Goal: Task Accomplishment & Management: Manage account settings

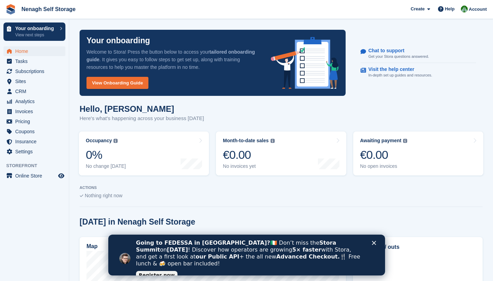
click at [375, 241] on polygon "Close" at bounding box center [373, 243] width 4 height 4
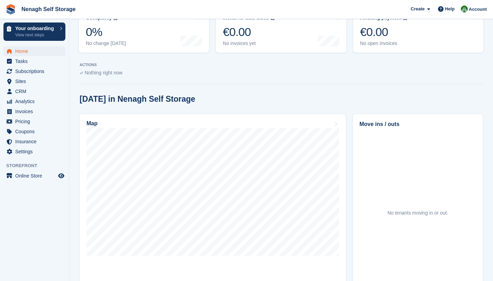
scroll to position [121, 0]
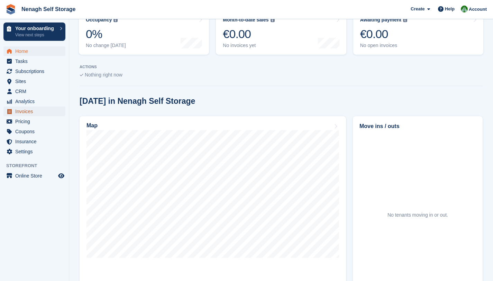
click at [22, 111] on span "Invoices" at bounding box center [35, 111] width 41 height 10
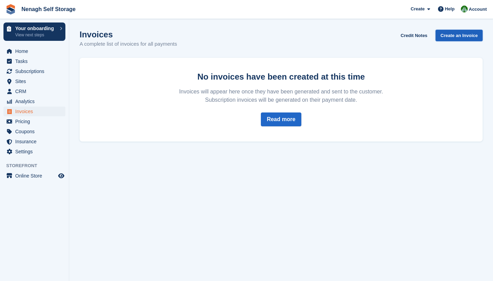
click at [460, 37] on link "Create an Invoice" at bounding box center [458, 35] width 47 height 11
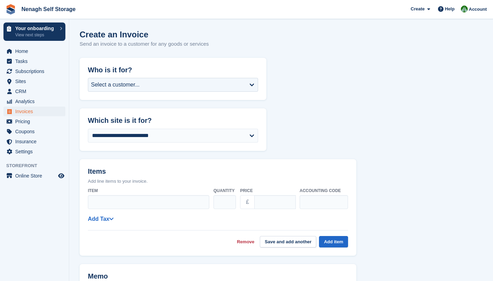
click at [407, 90] on form "**********" at bounding box center [281, 264] width 403 height 412
drag, startPoint x: 407, startPoint y: 90, endPoint x: 412, endPoint y: 113, distance: 23.9
click at [412, 113] on form "**********" at bounding box center [281, 264] width 403 height 412
click at [26, 53] on span "Home" at bounding box center [35, 51] width 41 height 10
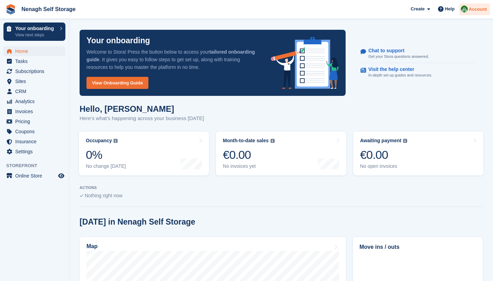
click at [467, 9] on img at bounding box center [463, 9] width 7 height 7
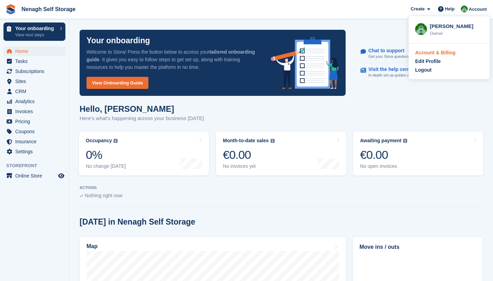
click at [435, 55] on div "Account & Billing" at bounding box center [435, 52] width 40 height 7
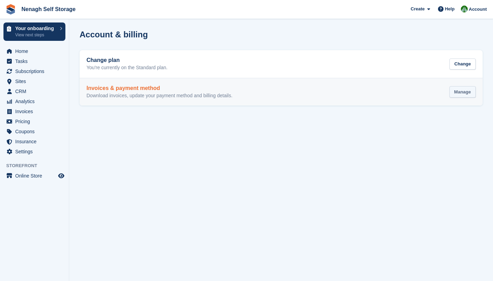
click at [459, 94] on div "Manage" at bounding box center [462, 91] width 26 height 11
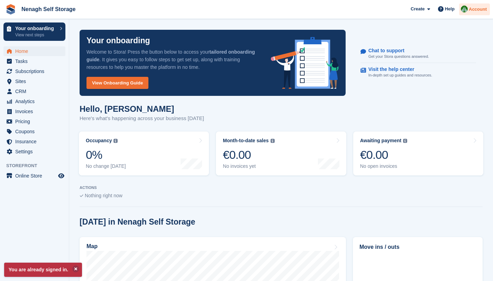
click at [472, 12] on span "Account" at bounding box center [477, 9] width 18 height 7
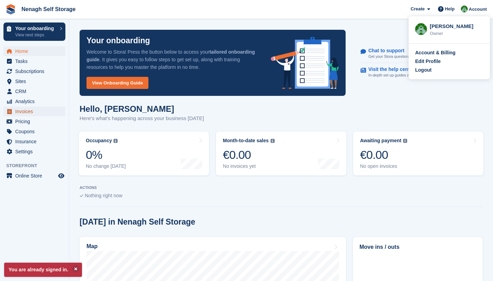
click at [36, 113] on span "Invoices" at bounding box center [35, 111] width 41 height 10
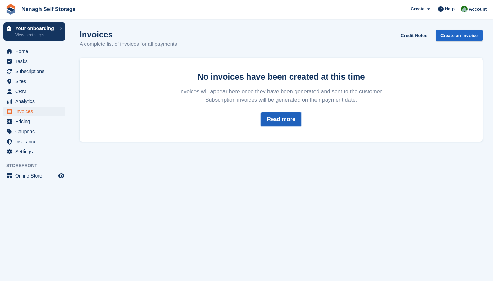
click at [287, 122] on link "Read more" at bounding box center [281, 119] width 40 height 14
click at [438, 35] on link "Create an Invoice" at bounding box center [458, 35] width 47 height 11
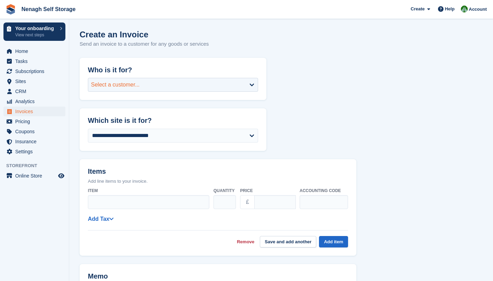
click at [249, 85] on div "Select a customer..." at bounding box center [173, 85] width 170 height 14
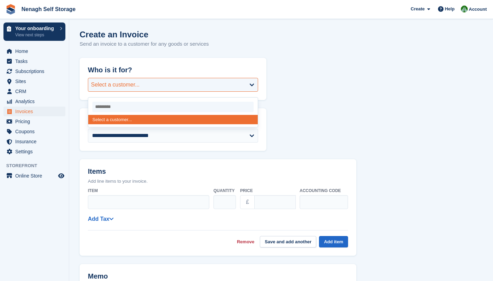
click at [249, 86] on div "Select a customer..." at bounding box center [173, 85] width 170 height 14
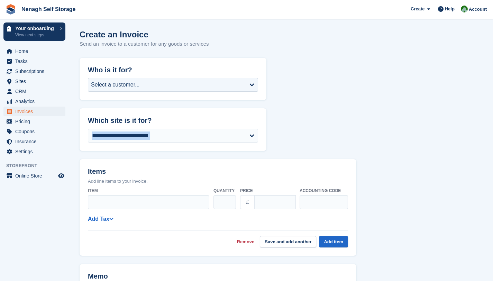
drag, startPoint x: 372, startPoint y: 124, endPoint x: 387, endPoint y: 169, distance: 47.4
click at [387, 169] on form "**********" at bounding box center [281, 264] width 403 height 412
click at [388, 173] on form "**********" at bounding box center [281, 264] width 403 height 412
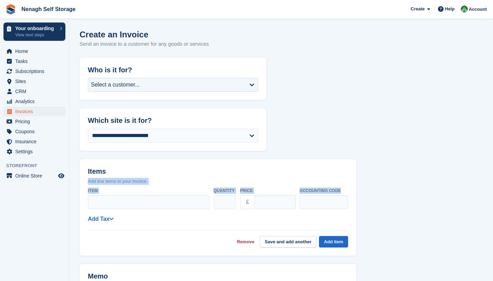
drag, startPoint x: 389, startPoint y: 174, endPoint x: 401, endPoint y: 209, distance: 38.2
click at [401, 209] on form "**********" at bounding box center [281, 264] width 403 height 412
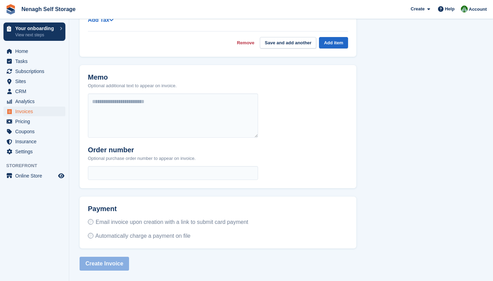
scroll to position [205, 0]
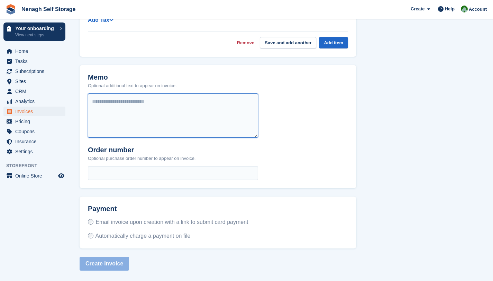
click at [165, 93] on textarea at bounding box center [173, 115] width 170 height 44
click at [193, 125] on textarea at bounding box center [173, 115] width 170 height 44
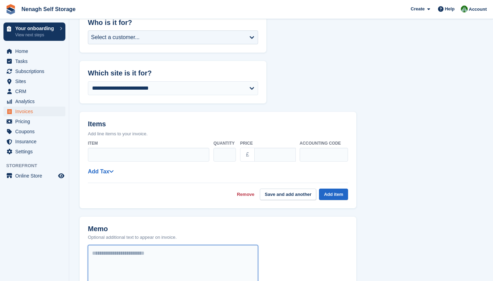
scroll to position [45, 0]
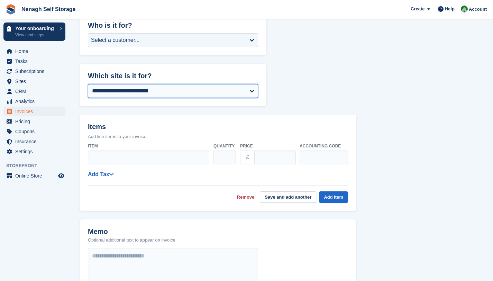
click at [255, 95] on select "**********" at bounding box center [173, 91] width 170 height 14
select select "****"
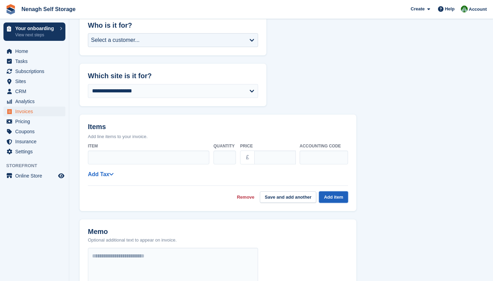
click at [337, 201] on button "Add item" at bounding box center [333, 196] width 29 height 11
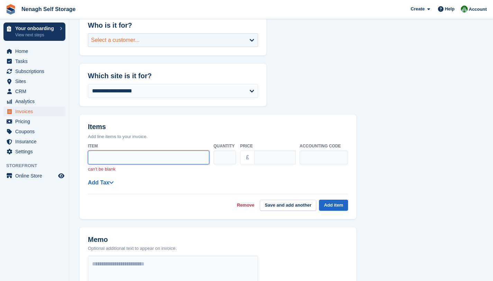
click at [254, 40] on div "Select a customer..." at bounding box center [173, 40] width 170 height 14
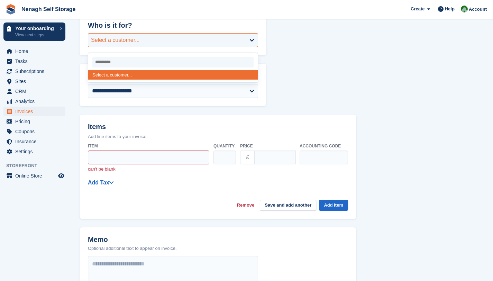
click at [254, 40] on div "Select a customer..." at bounding box center [173, 40] width 170 height 14
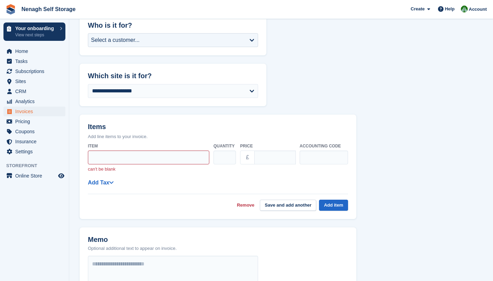
scroll to position [0, 0]
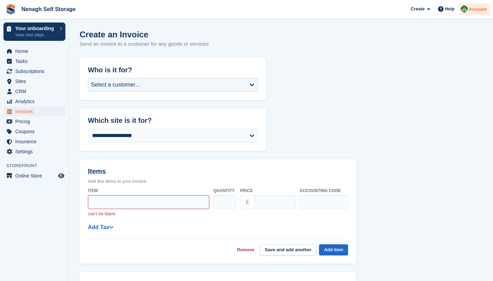
click at [471, 12] on span "Account" at bounding box center [477, 9] width 18 height 7
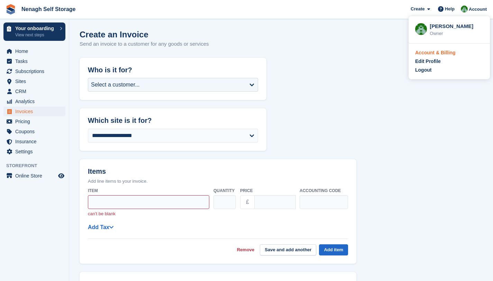
click at [434, 56] on div "Account & Billing" at bounding box center [435, 52] width 40 height 7
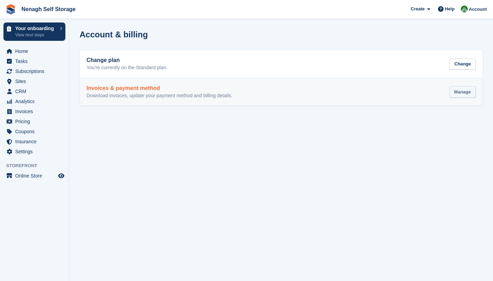
click at [459, 90] on div "Manage" at bounding box center [462, 91] width 26 height 11
click at [120, 85] on h2 "Invoices & payment method" at bounding box center [159, 88] width 146 height 6
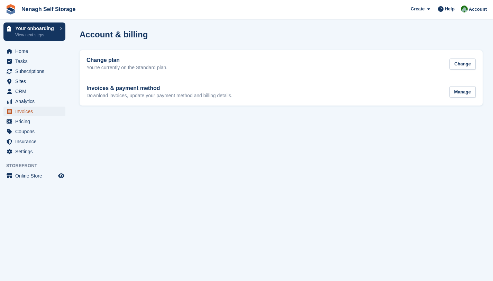
click at [24, 111] on span "Invoices" at bounding box center [35, 111] width 41 height 10
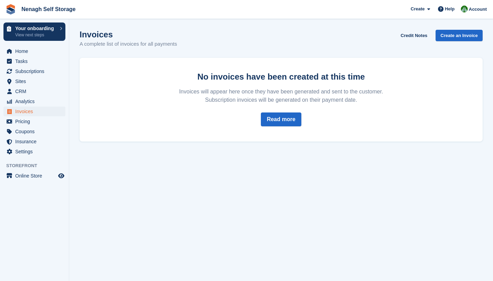
click at [400, 71] on div "No invoices have been created at this time Invoices will appear here once they …" at bounding box center [281, 100] width 403 height 84
click at [285, 124] on link "Read more" at bounding box center [281, 119] width 40 height 14
click at [26, 153] on span "Settings" at bounding box center [35, 152] width 41 height 10
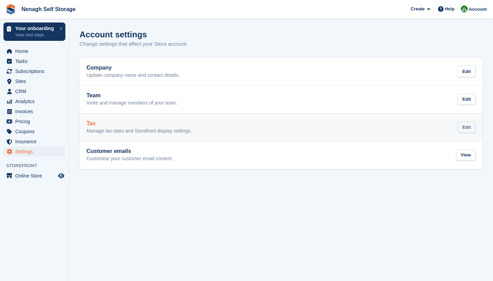
click at [467, 124] on div "Edit" at bounding box center [466, 126] width 18 height 11
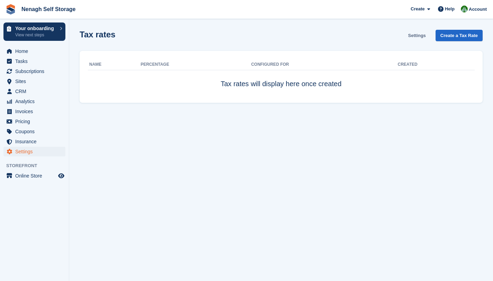
click at [416, 36] on link "Settings" at bounding box center [416, 35] width 23 height 11
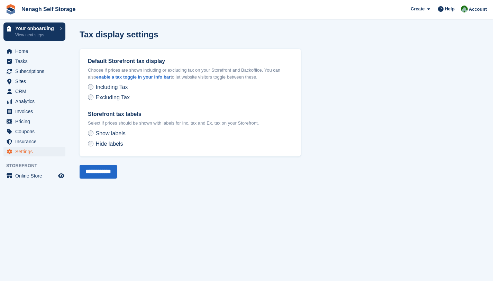
click at [324, 125] on section "**********" at bounding box center [280, 140] width 423 height 281
click at [18, 53] on span "Home" at bounding box center [35, 51] width 41 height 10
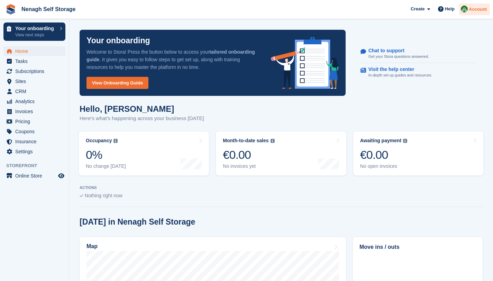
click at [470, 9] on span "Account" at bounding box center [477, 9] width 18 height 7
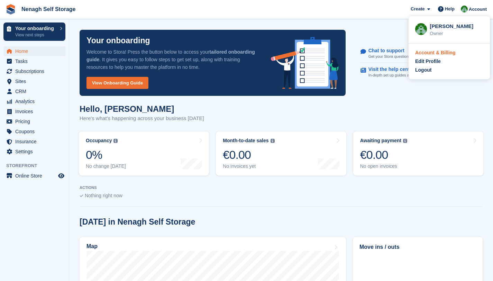
click at [421, 54] on div "Account & Billing" at bounding box center [435, 52] width 40 height 7
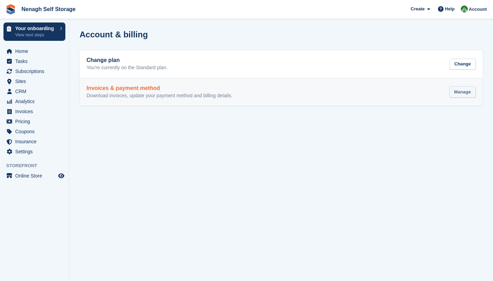
click at [466, 90] on div "Manage" at bounding box center [462, 91] width 26 height 11
click at [464, 92] on div "Manage" at bounding box center [462, 91] width 26 height 11
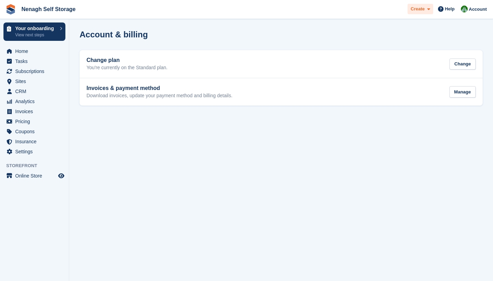
click at [426, 14] on div "Create" at bounding box center [420, 9] width 26 height 11
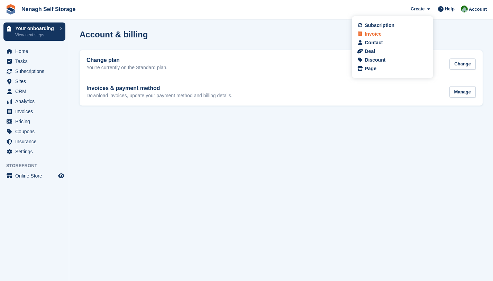
click at [374, 37] on div "Invoice" at bounding box center [372, 33] width 17 height 7
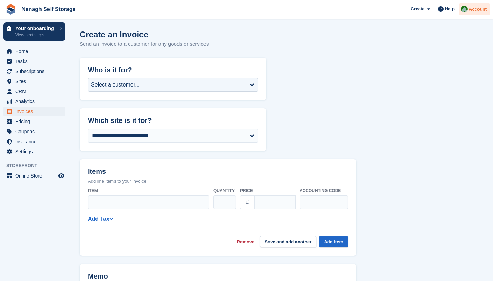
click at [479, 12] on span "Account" at bounding box center [477, 9] width 18 height 7
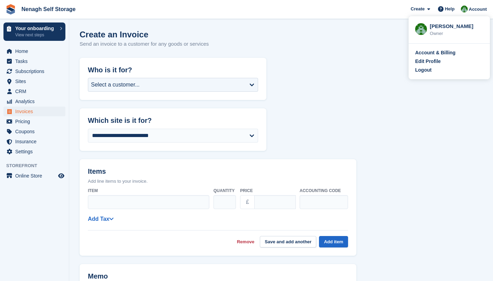
click at [453, 35] on div "Owner" at bounding box center [456, 33] width 54 height 7
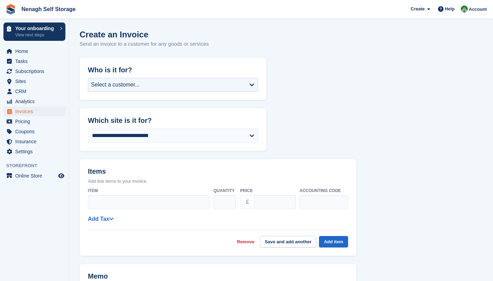
click at [473, 17] on div "Create Subscription Invoice Contact Deal Discount Page Help Chat Support Submit…" at bounding box center [448, 9] width 83 height 19
click at [473, 16] on div "Create Subscription Invoice Contact Deal Discount Page Help Chat Support Submit…" at bounding box center [448, 9] width 83 height 19
click at [475, 15] on div "Account" at bounding box center [474, 9] width 31 height 12
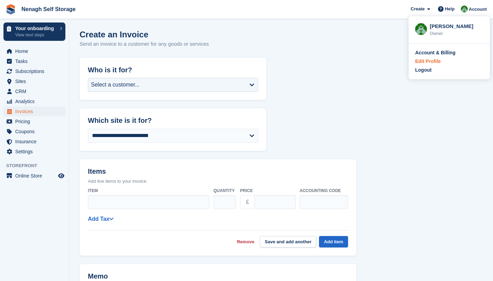
click at [428, 59] on div "Edit Profile" at bounding box center [428, 61] width 26 height 7
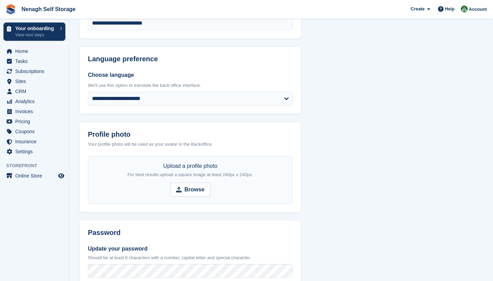
scroll to position [90, 0]
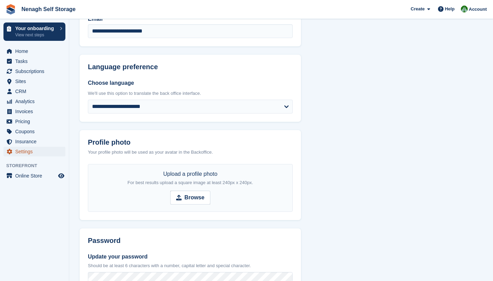
click at [21, 153] on span "Settings" at bounding box center [35, 152] width 41 height 10
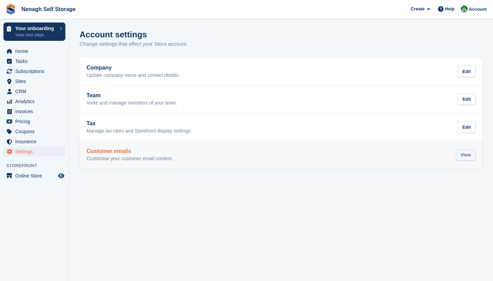
click at [468, 156] on div "View" at bounding box center [466, 154] width 20 height 11
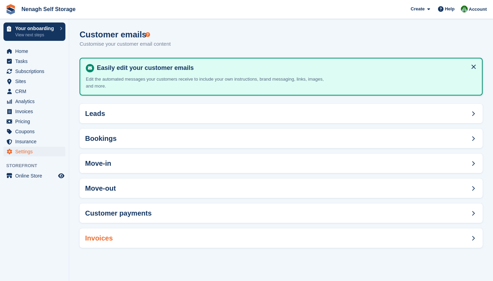
click at [301, 238] on div "Invoices" at bounding box center [281, 237] width 403 height 19
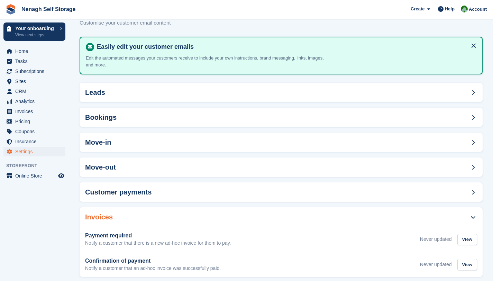
scroll to position [33, 0]
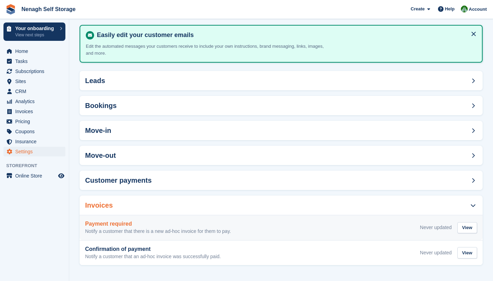
click at [119, 223] on h3 "Payment required" at bounding box center [158, 224] width 146 height 6
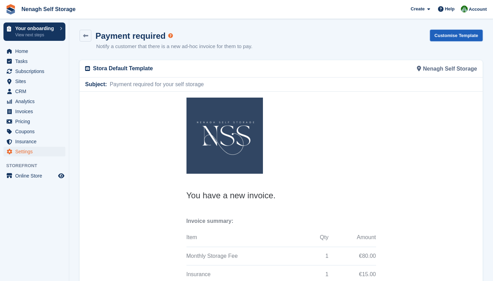
click at [438, 33] on link "Customise Template" at bounding box center [456, 35] width 53 height 11
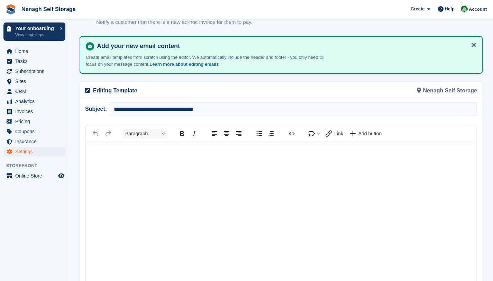
scroll to position [17, 0]
